Goal: Task Accomplishment & Management: Manage account settings

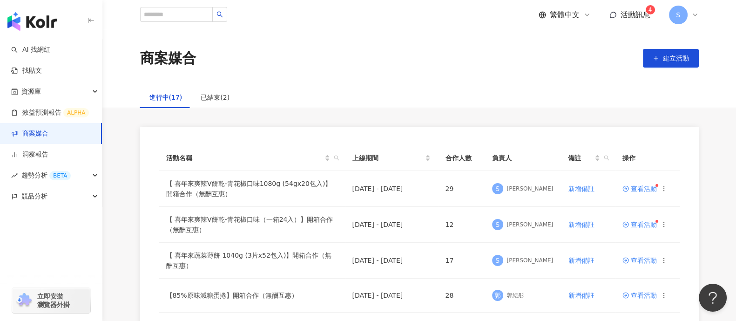
click at [635, 15] on span "活動訊息" at bounding box center [635, 14] width 30 height 9
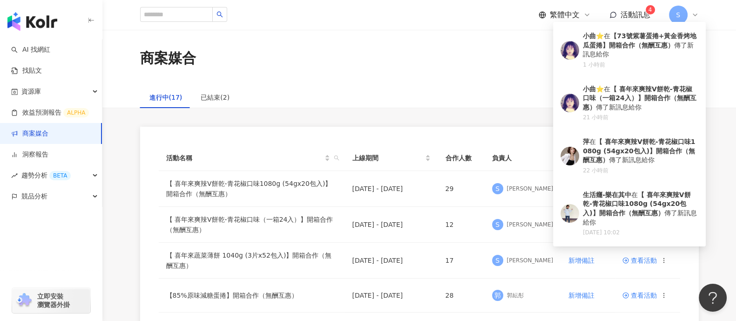
click at [635, 15] on span "活動訊息" at bounding box center [635, 14] width 30 height 9
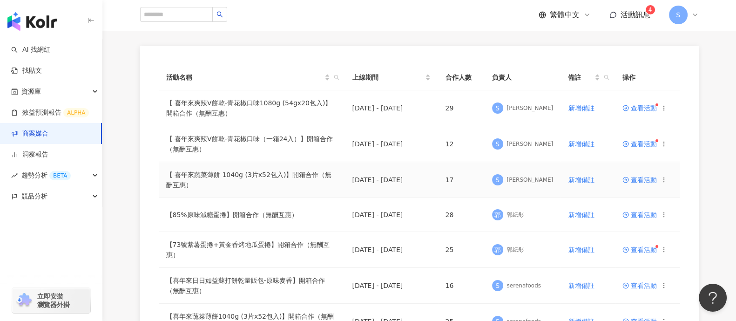
scroll to position [116, 0]
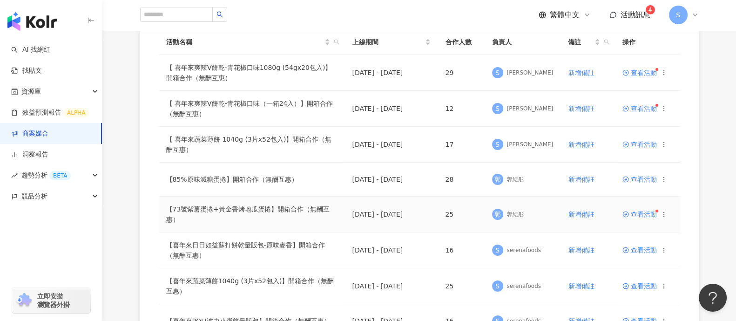
click at [626, 216] on span at bounding box center [626, 213] width 8 height 7
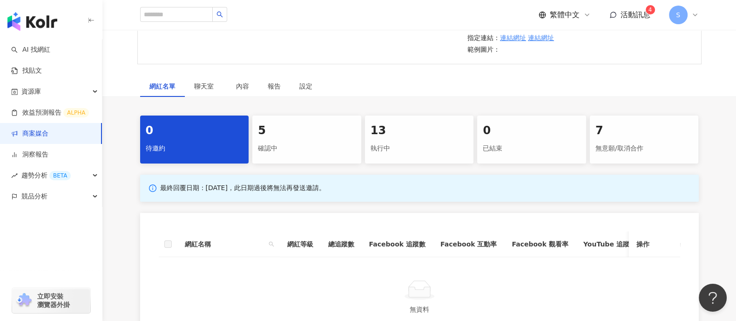
scroll to position [174, 0]
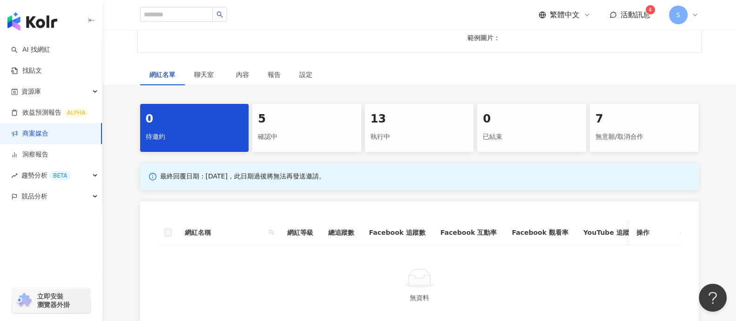
click at [310, 134] on div "確認中" at bounding box center [307, 137] width 98 height 16
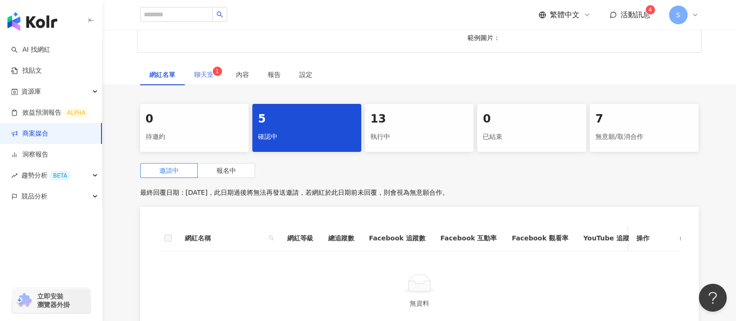
click at [222, 73] on div "聊天室 1 2 3 4 5 6 7 8 9 0 1" at bounding box center [206, 74] width 42 height 21
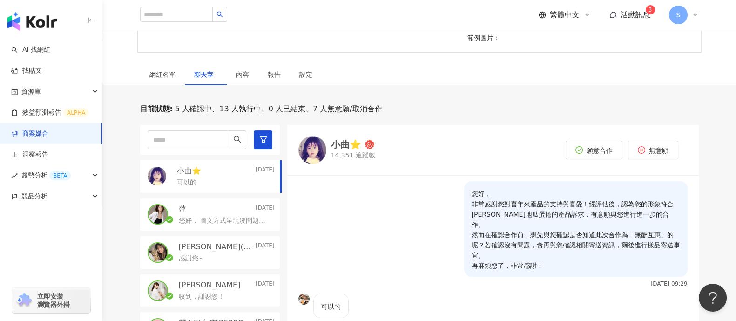
click at [48, 136] on link "商案媒合" at bounding box center [29, 133] width 37 height 9
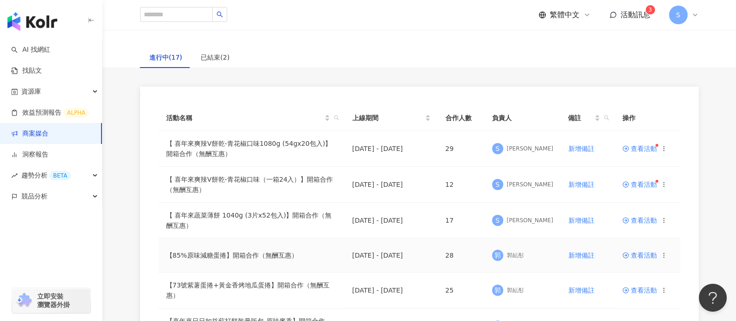
scroll to position [58, 0]
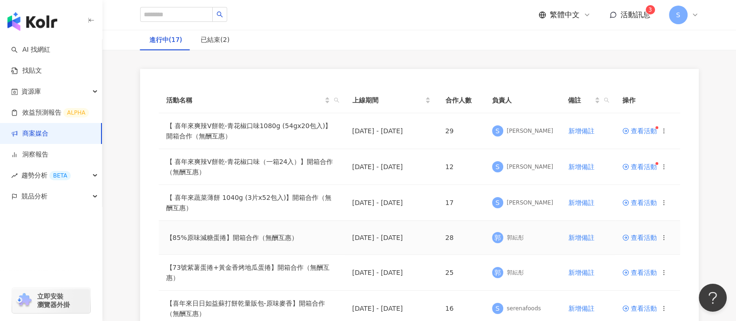
click at [642, 237] on span "查看活動" at bounding box center [639, 237] width 34 height 7
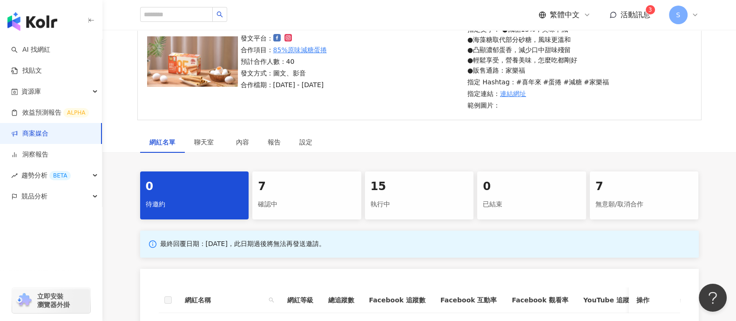
scroll to position [174, 0]
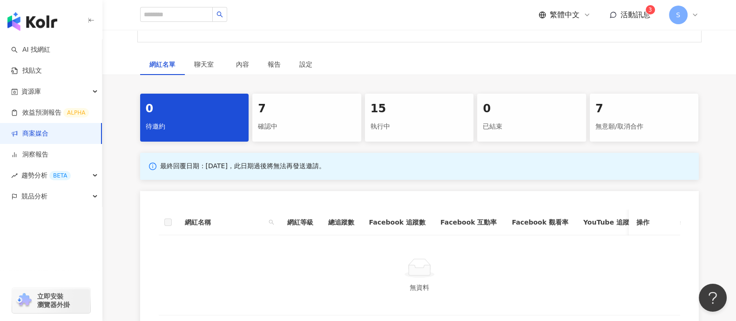
click at [280, 110] on div "7" at bounding box center [307, 109] width 98 height 16
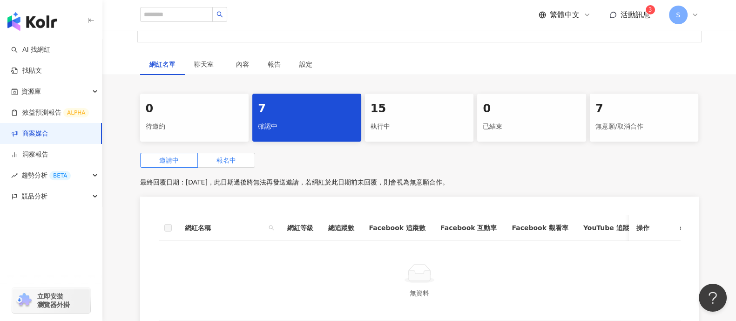
click at [230, 157] on span "報名中" at bounding box center [226, 159] width 20 height 7
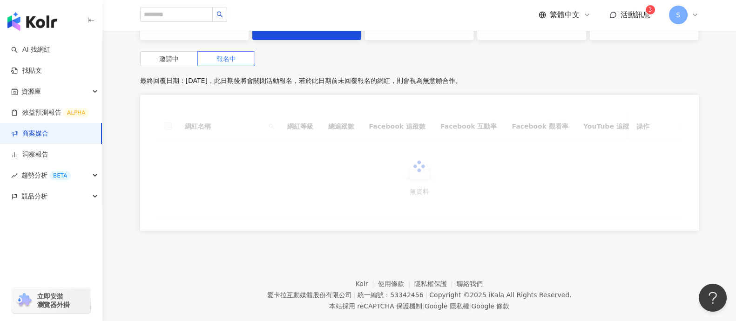
scroll to position [291, 0]
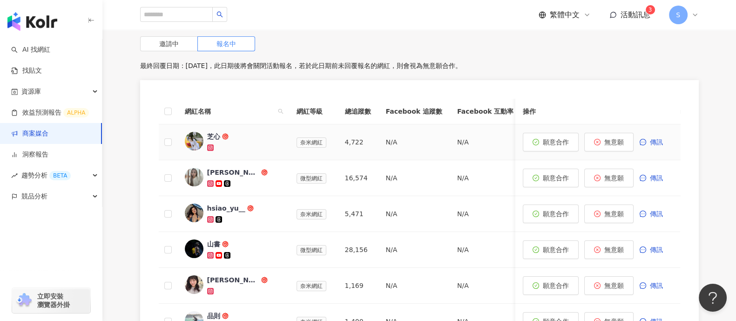
click at [212, 134] on div "芝心" at bounding box center [213, 136] width 13 height 9
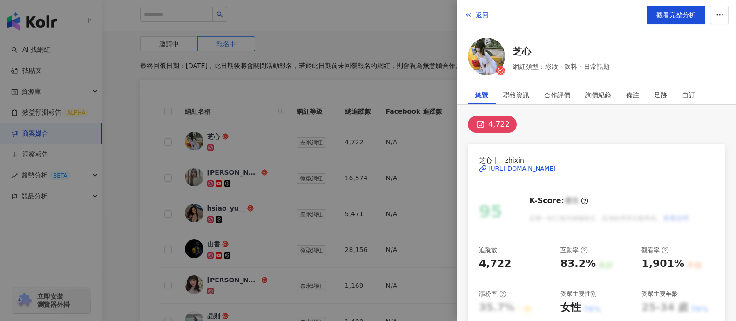
click at [360, 128] on div at bounding box center [368, 160] width 736 height 321
